Goal: Information Seeking & Learning: Find specific fact

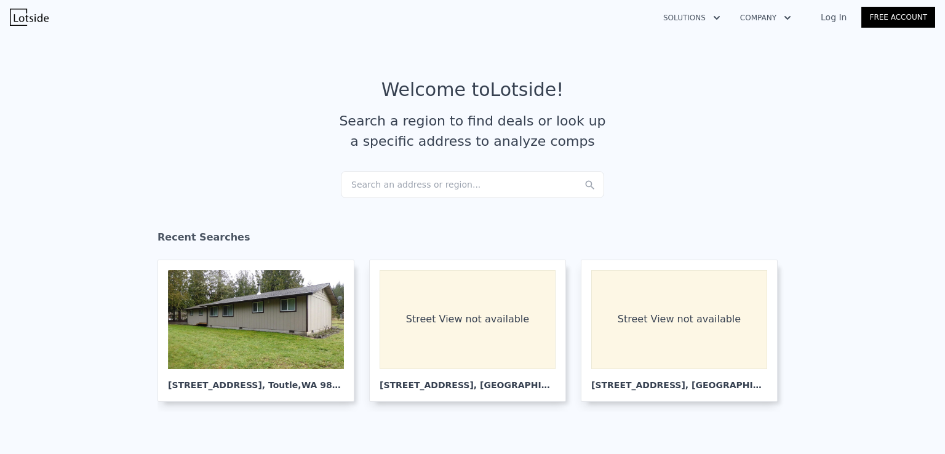
click at [389, 182] on div "Search an address or region..." at bounding box center [472, 184] width 263 height 27
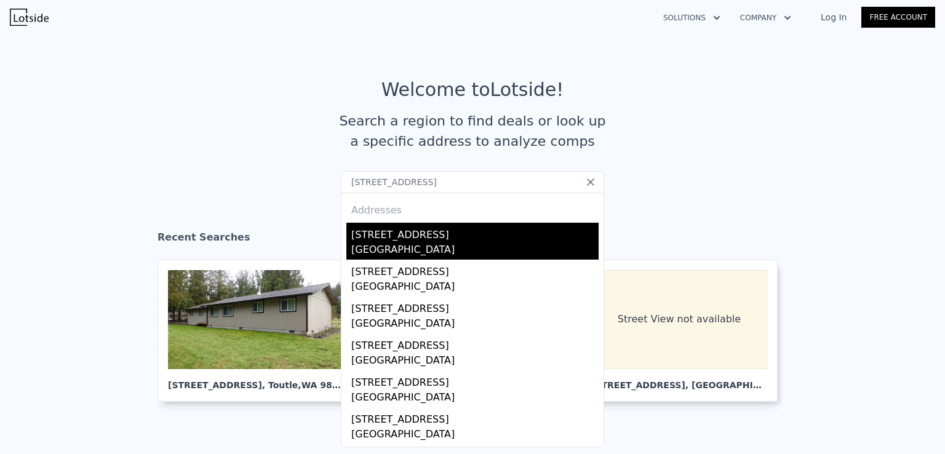
type input "[STREET_ADDRESS]"
click at [460, 244] on div "[GEOGRAPHIC_DATA]" at bounding box center [474, 250] width 247 height 17
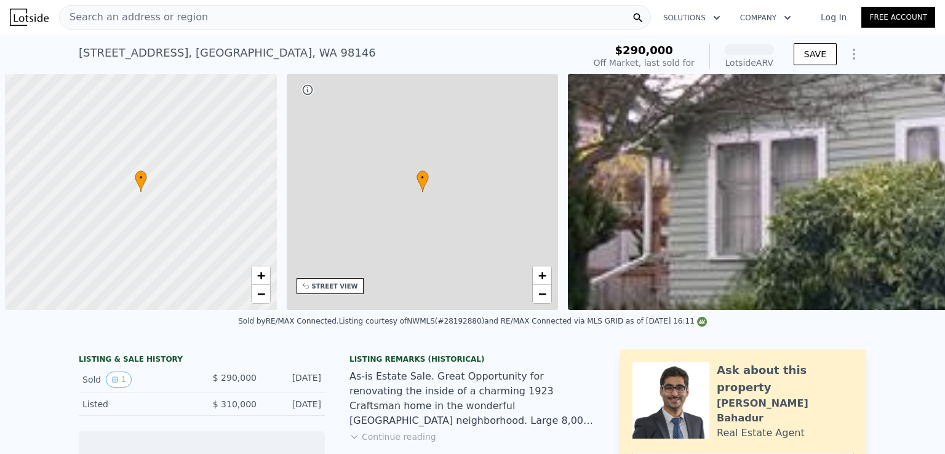
scroll to position [0, 5]
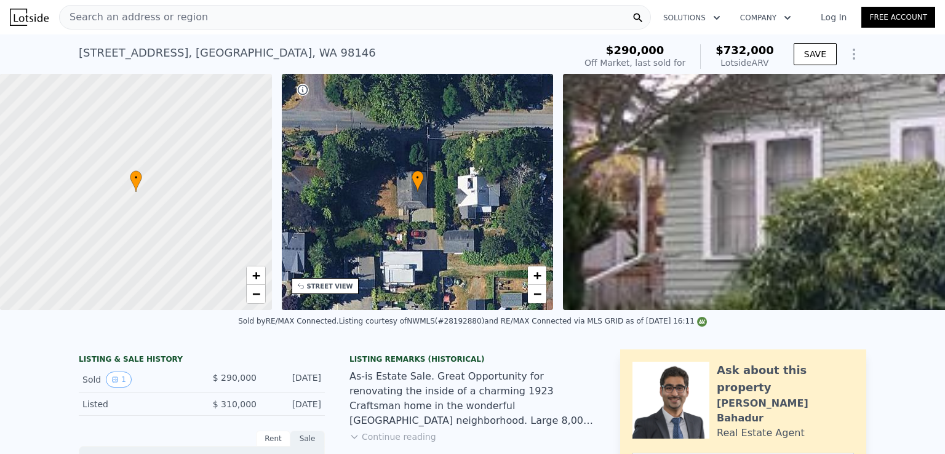
click at [743, 47] on span "$732,000" at bounding box center [745, 50] width 58 height 13
copy span "$732,000"
click at [211, 18] on div "Search an address or region" at bounding box center [355, 17] width 592 height 25
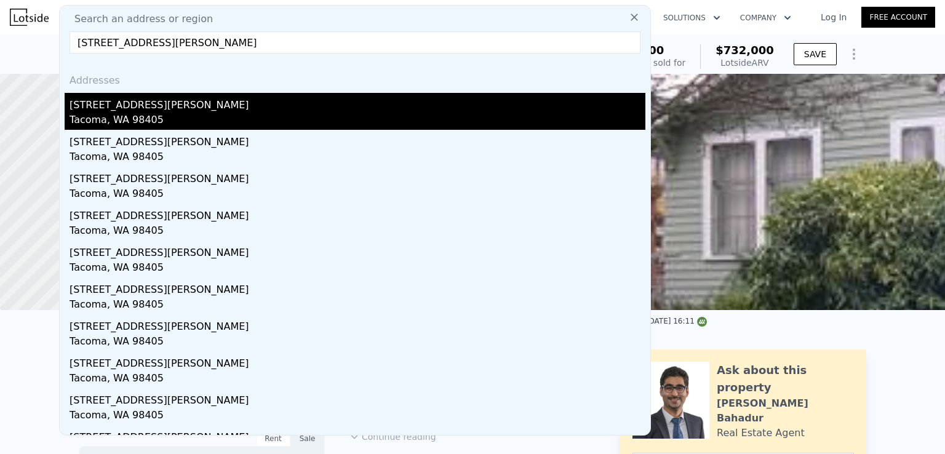
type input "[STREET_ADDRESS][PERSON_NAME]"
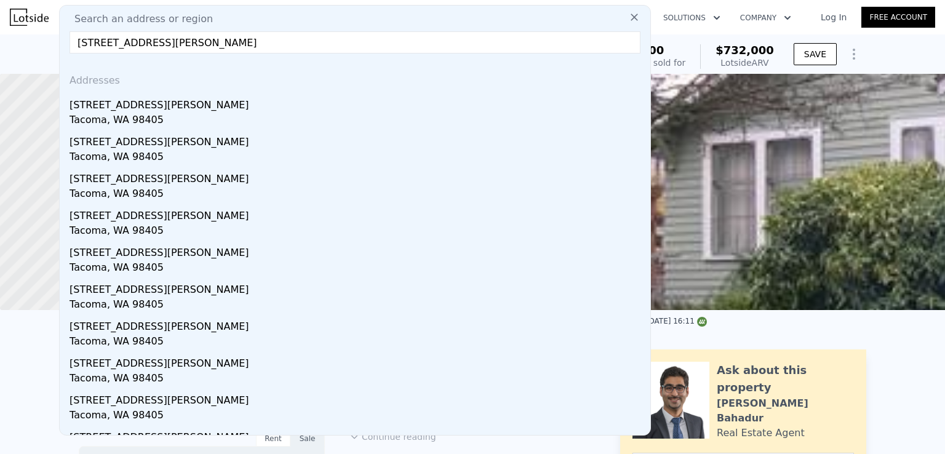
click at [158, 113] on div "Tacoma, WA 98405" at bounding box center [358, 121] width 576 height 17
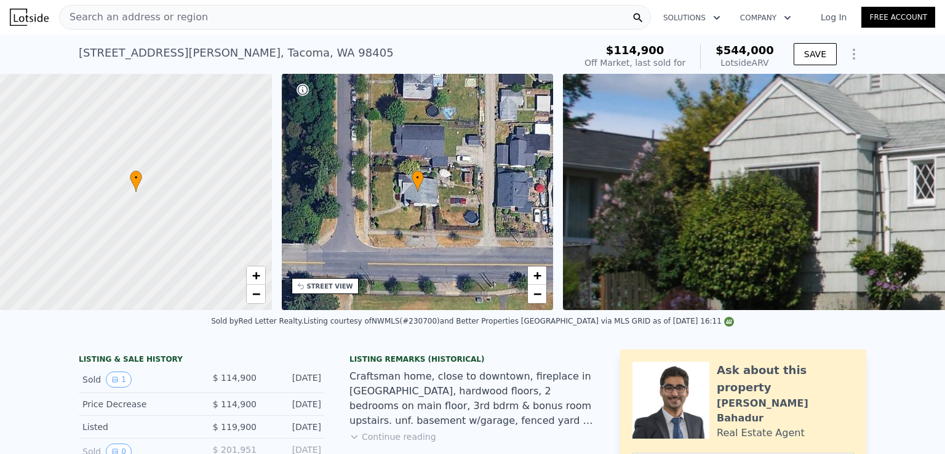
click at [756, 49] on span "$544,000" at bounding box center [745, 50] width 58 height 13
copy span "$544,000"
